Goal: Task Accomplishment & Management: Complete application form

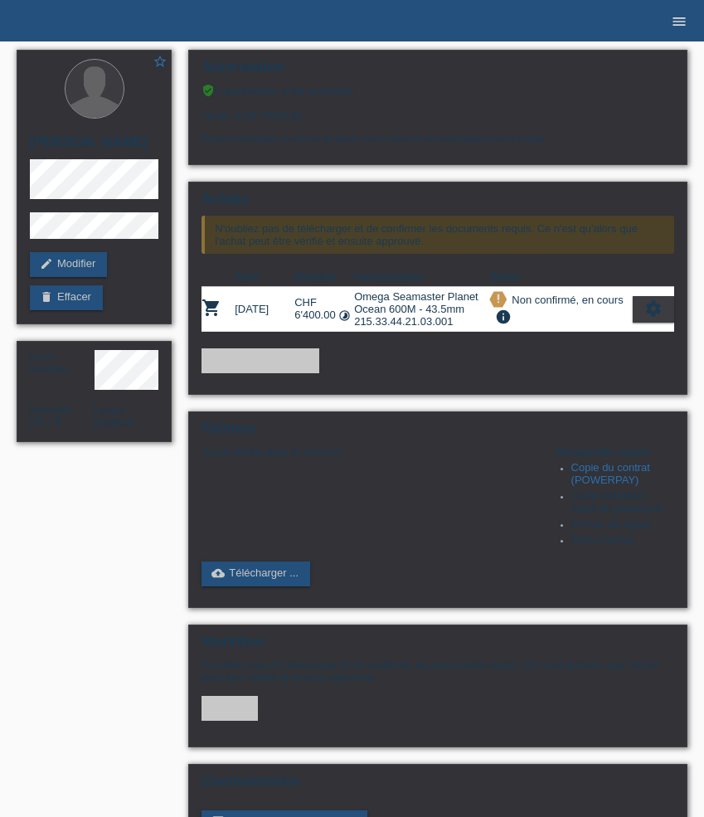
click at [682, 19] on icon "menu" at bounding box center [679, 21] width 17 height 17
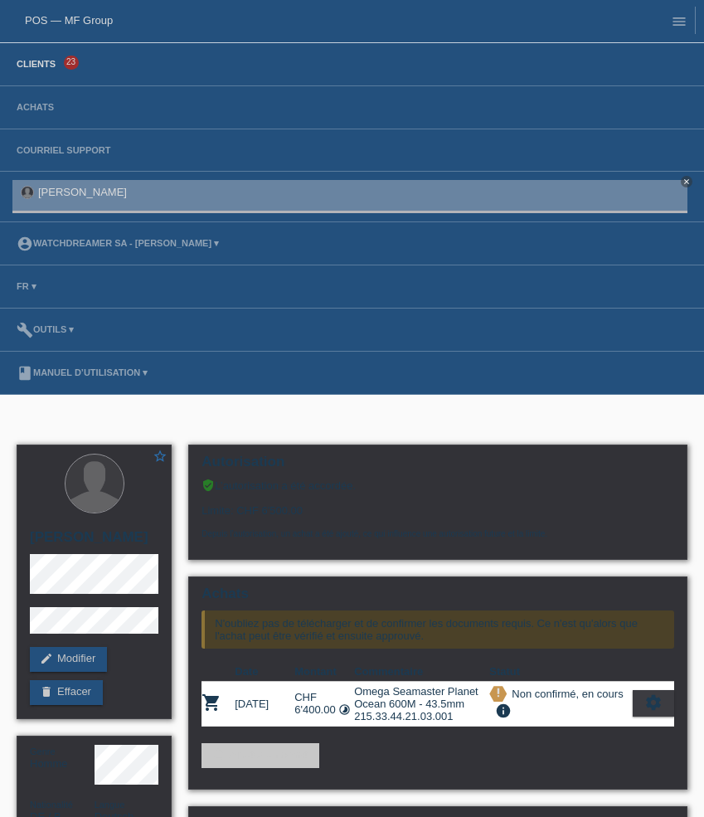
click at [44, 68] on link "Clients" at bounding box center [36, 64] width 56 height 10
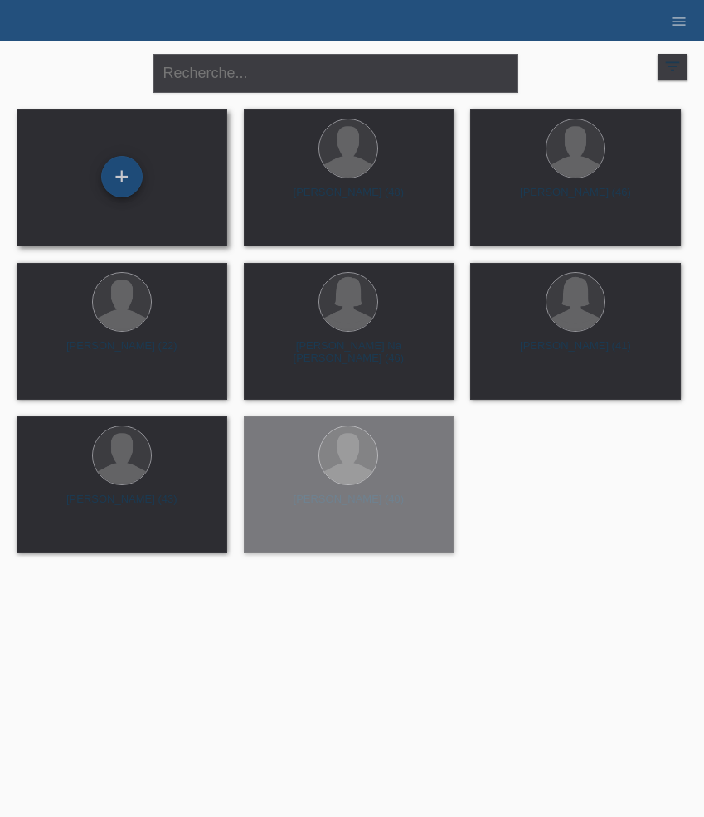
click at [121, 167] on div "+" at bounding box center [121, 176] width 41 height 41
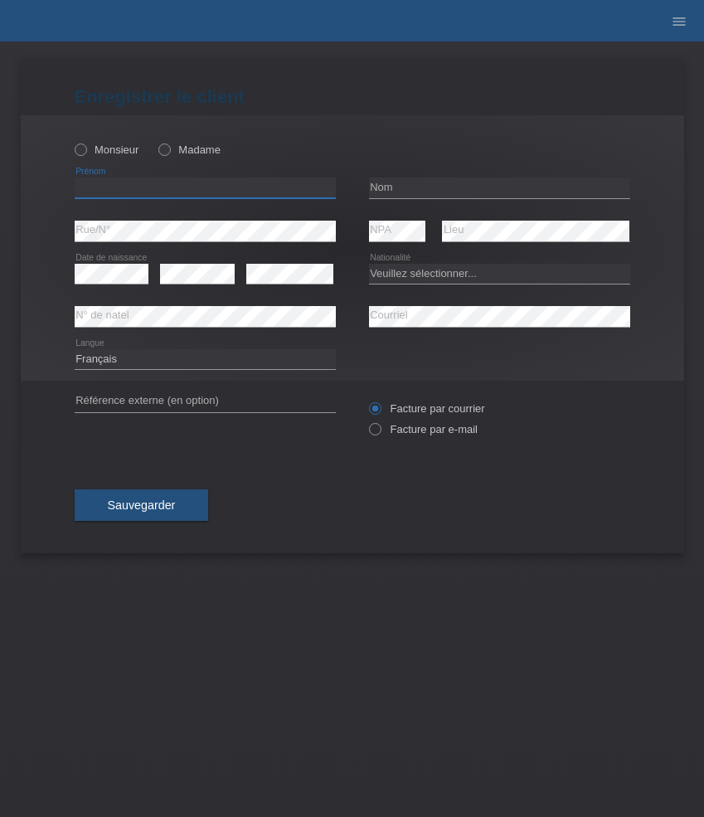
click at [116, 197] on input "text" at bounding box center [205, 187] width 261 height 21
paste input "[PERSON_NAME]"
type input "[PERSON_NAME]"
click at [116, 139] on div "Monsieur Madame" at bounding box center [205, 150] width 261 height 34
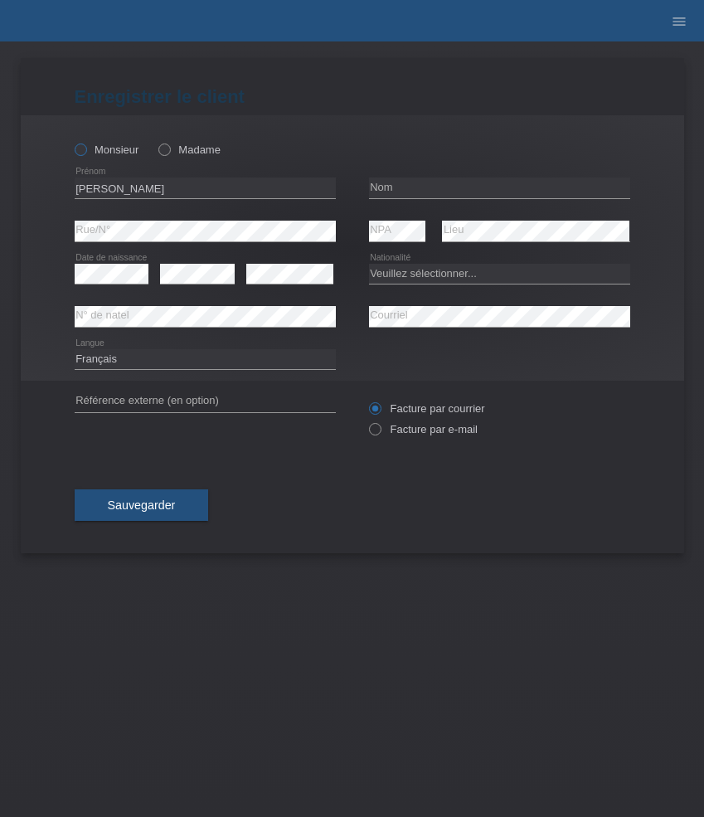
click at [116, 144] on label "Monsieur" at bounding box center [107, 149] width 65 height 12
click at [85, 144] on input "Monsieur" at bounding box center [80, 148] width 11 height 11
radio input "true"
click at [398, 185] on input "text" at bounding box center [499, 187] width 261 height 21
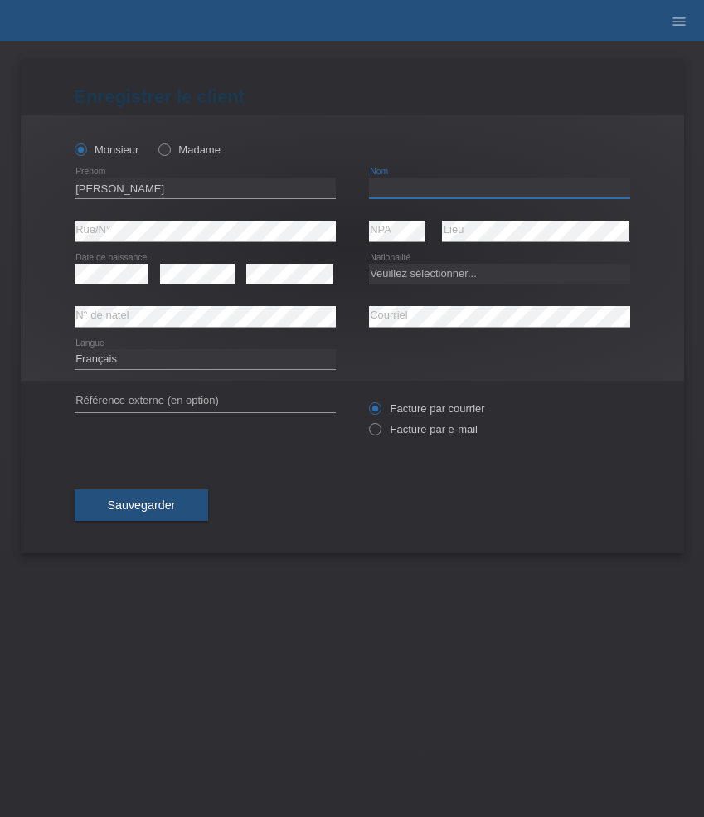
paste input "[PERSON_NAME]"
type input "[PERSON_NAME]"
click at [409, 273] on select "Veuillez sélectionner... Suisse Allemagne Autriche Liechtenstein ------------ A…" at bounding box center [499, 274] width 261 height 20
select select "CH"
click at [369, 264] on select "Veuillez sélectionner... Suisse Allemagne Autriche Liechtenstein ------------ A…" at bounding box center [499, 274] width 261 height 20
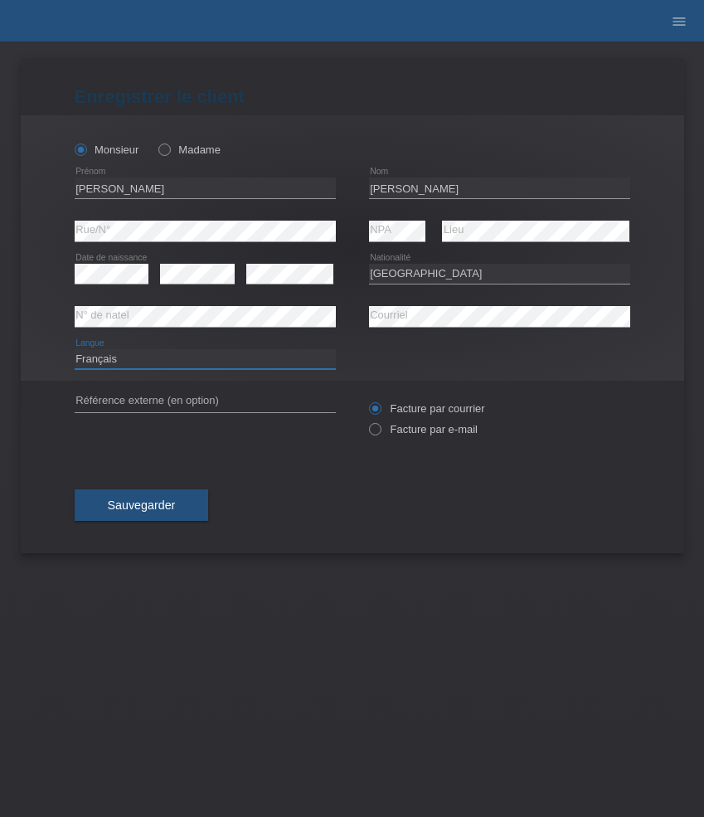
click at [215, 360] on select "Deutsch Français Italiano English" at bounding box center [205, 359] width 261 height 20
select select "de"
click at [75, 349] on select "Deutsch Français Italiano English" at bounding box center [205, 359] width 261 height 20
click at [422, 430] on label "Facture par e-mail" at bounding box center [423, 429] width 109 height 12
click at [380, 430] on input "Facture par e-mail" at bounding box center [374, 433] width 11 height 21
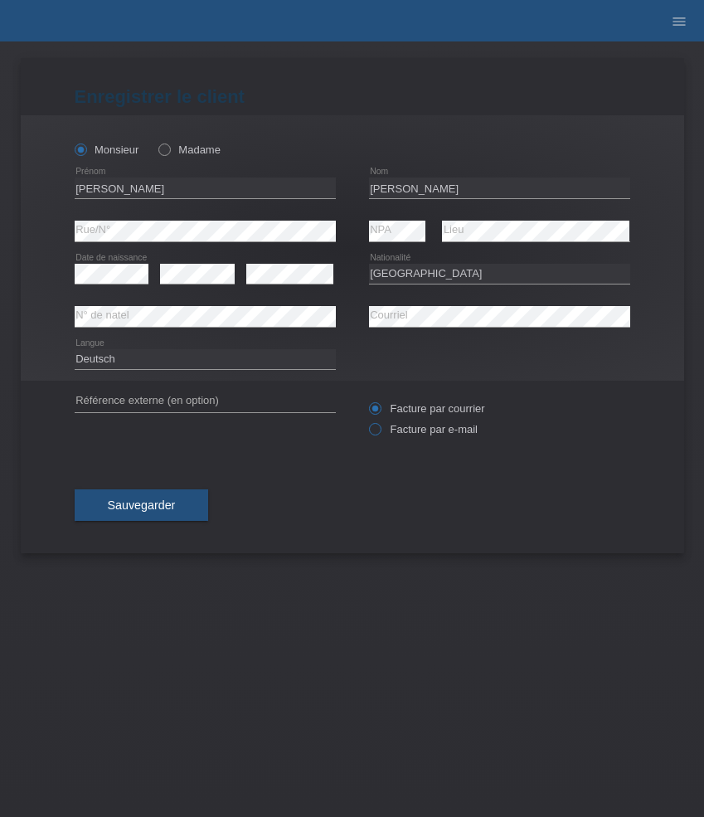
radio input "true"
click at [182, 503] on button "Sauvegarder" at bounding box center [142, 505] width 134 height 32
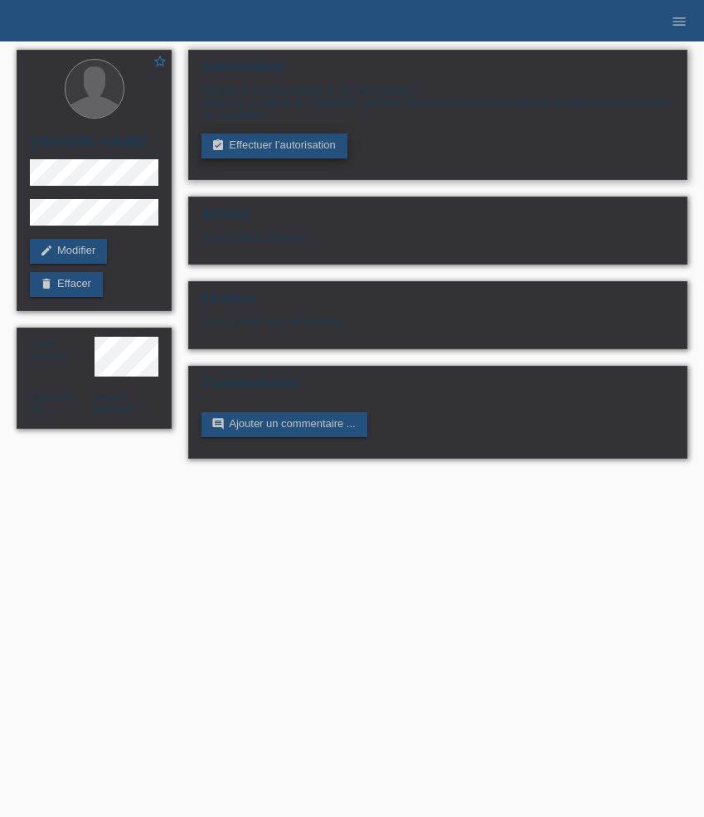
click at [235, 143] on link "assignment_turned_in Effectuer l’autorisation" at bounding box center [274, 146] width 145 height 25
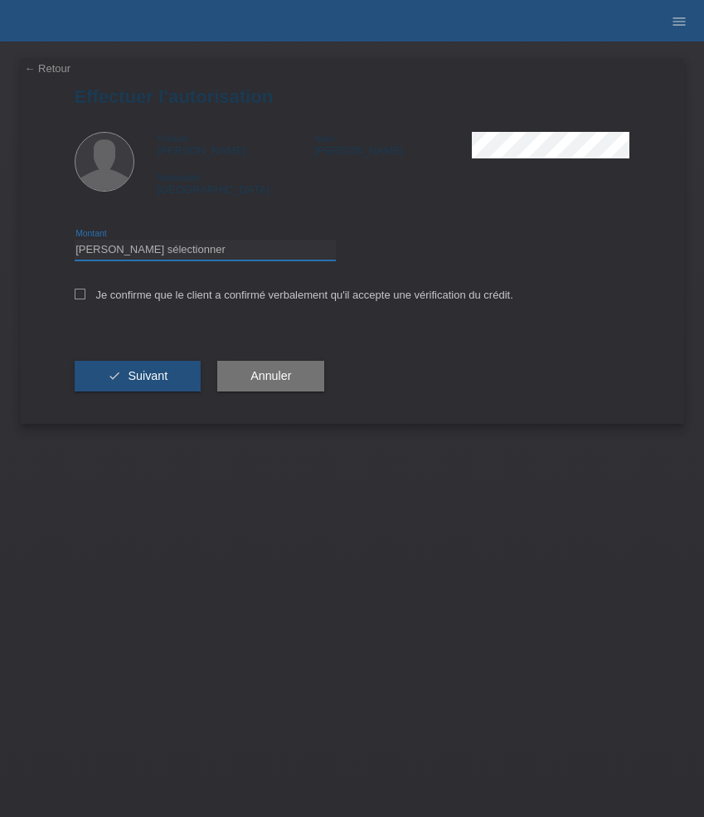
click at [211, 248] on select "Veuillez sélectionner CHF 1.00 - CHF 499.00 CHF 500.00 - CHF 1'999.00 CHF 2'000…" at bounding box center [205, 250] width 261 height 20
click at [75, 242] on select "Veuillez sélectionner CHF 1.00 - CHF 499.00 CHF 500.00 - CHF 1'999.00 CHF 2'000…" at bounding box center [205, 250] width 261 height 20
click at [211, 255] on select "Veuillez sélectionner CHF 1.00 - CHF 499.00 CHF 500.00 - CHF 1'999.00 CHF 2'000…" at bounding box center [205, 250] width 261 height 20
select select "3"
click at [75, 242] on select "Veuillez sélectionner CHF 1.00 - CHF 499.00 CHF 500.00 - CHF 1'999.00 CHF 2'000…" at bounding box center [205, 250] width 261 height 20
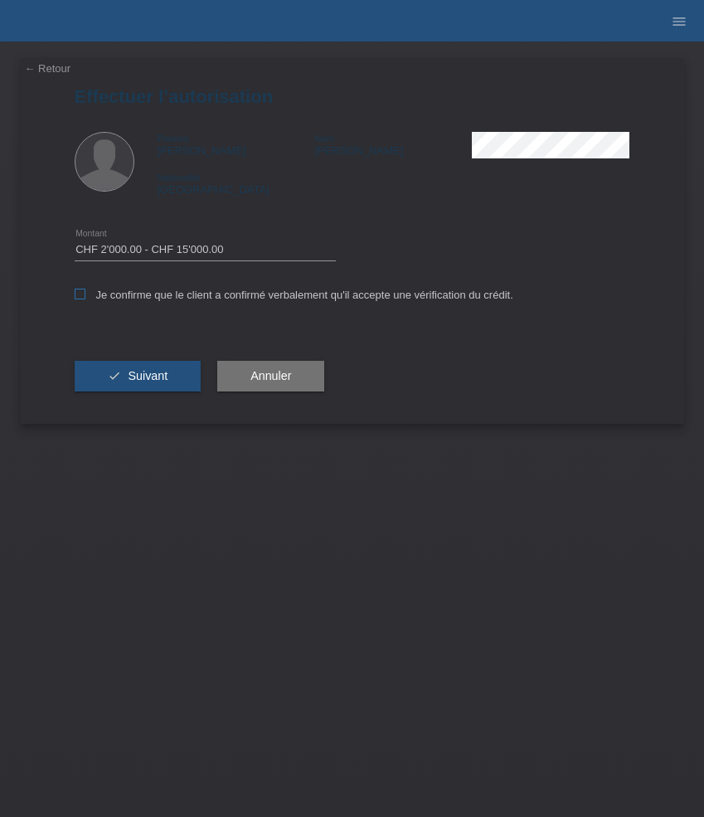
click at [176, 294] on label "Je confirme que le client a confirmé verbalement qu'il accepte une vérification…" at bounding box center [294, 295] width 439 height 12
click at [85, 294] on input "Je confirme que le client a confirmé verbalement qu'il accepte une vérification…" at bounding box center [80, 294] width 11 height 11
checkbox input "true"
click at [149, 380] on span "Suivant" at bounding box center [148, 375] width 40 height 13
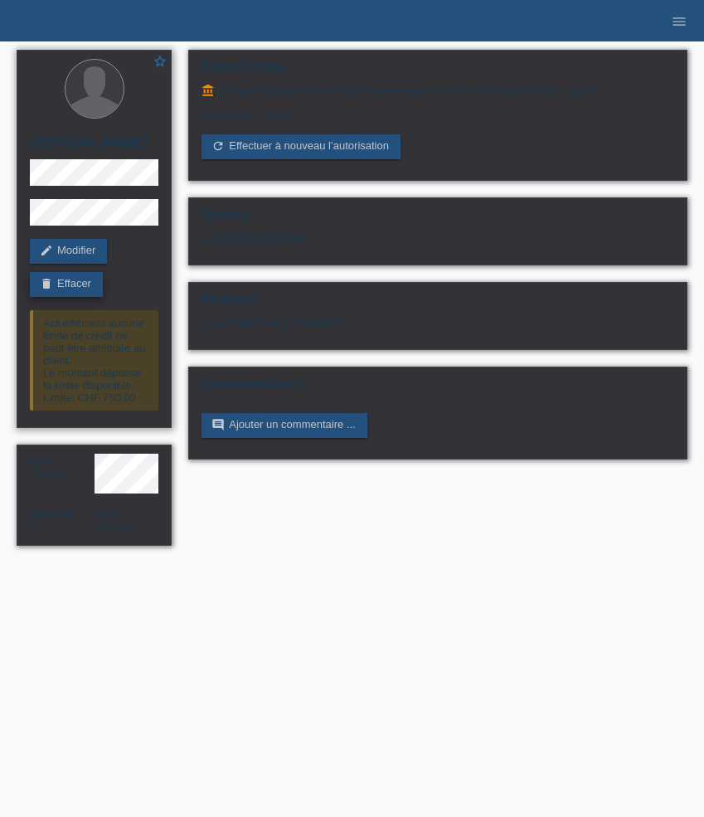
click at [80, 284] on link "delete Effacer" at bounding box center [66, 284] width 73 height 25
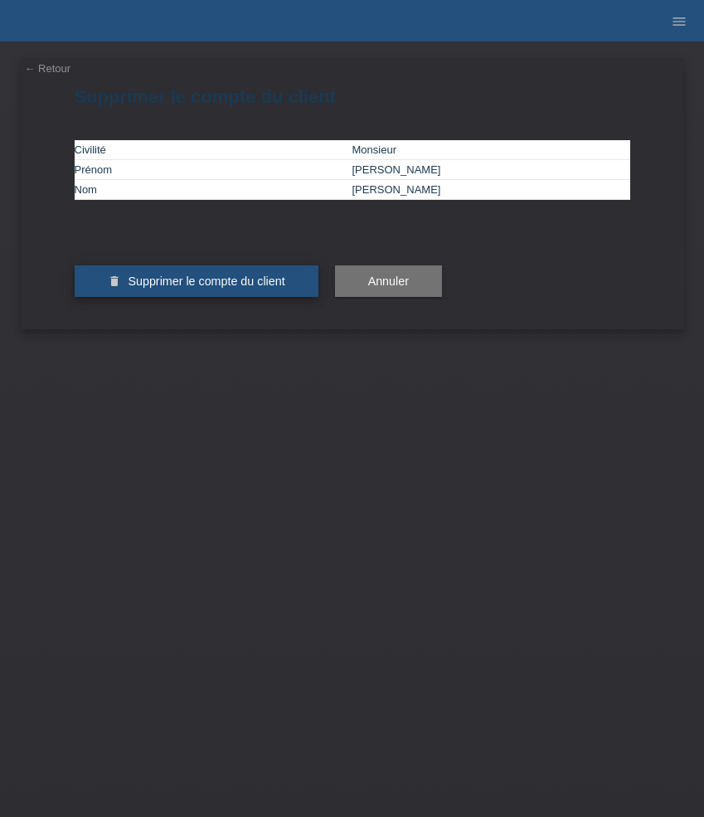
click at [152, 288] on span "Supprimer le compte du client" at bounding box center [206, 280] width 157 height 13
